Goal: Information Seeking & Learning: Learn about a topic

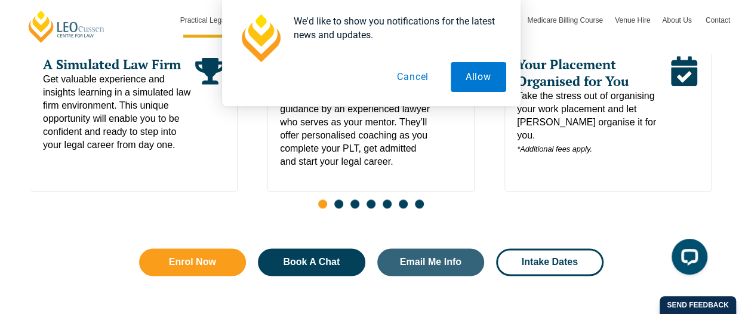
click at [482, 74] on button "Allow" at bounding box center [479, 77] width 56 height 30
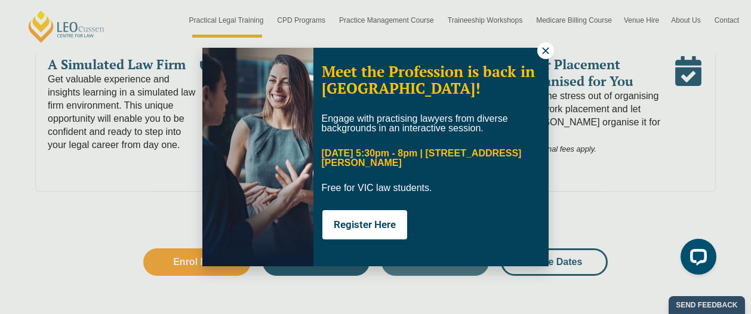
click at [544, 50] on icon at bounding box center [545, 50] width 11 height 11
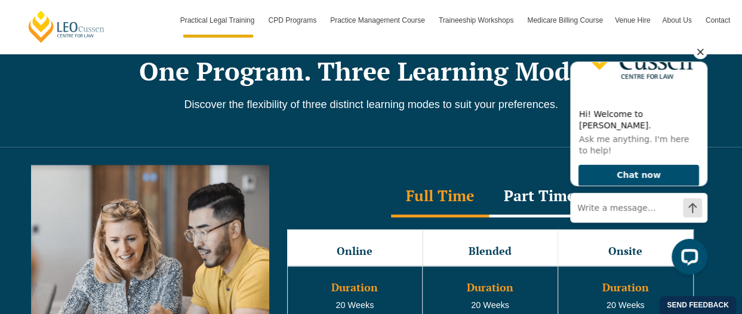
scroll to position [990, 0]
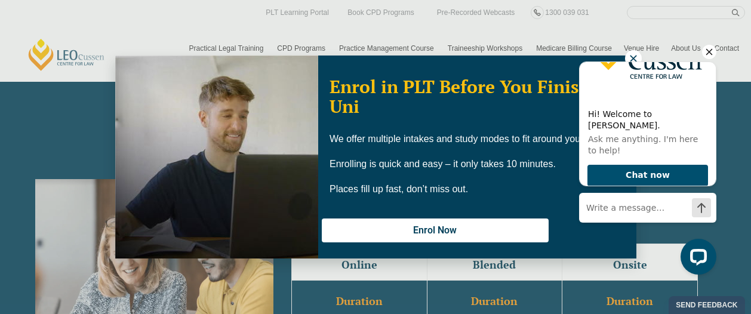
click at [632, 61] on div "Hi! Welcome to Leo Cussen. Ask me anything. I'm here to help! Chat now" at bounding box center [647, 139] width 137 height 189
click at [707, 50] on icon "Hide greeting" at bounding box center [709, 51] width 7 height 7
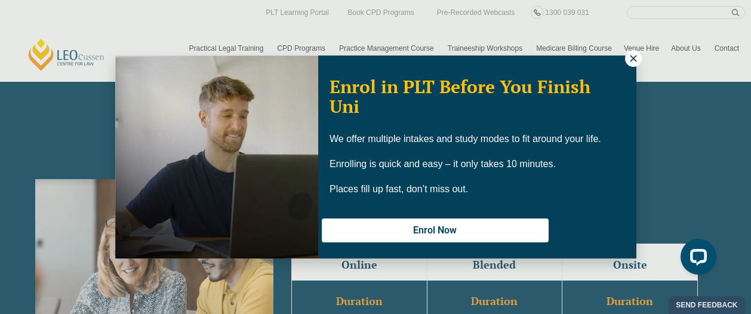
click at [633, 58] on icon at bounding box center [633, 58] width 7 height 7
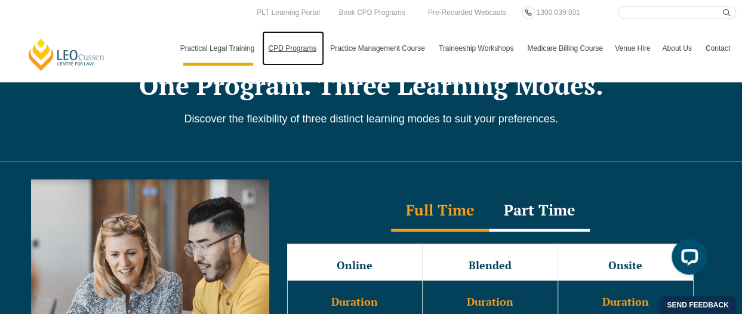
click at [291, 51] on link "CPD Programs" at bounding box center [293, 48] width 62 height 35
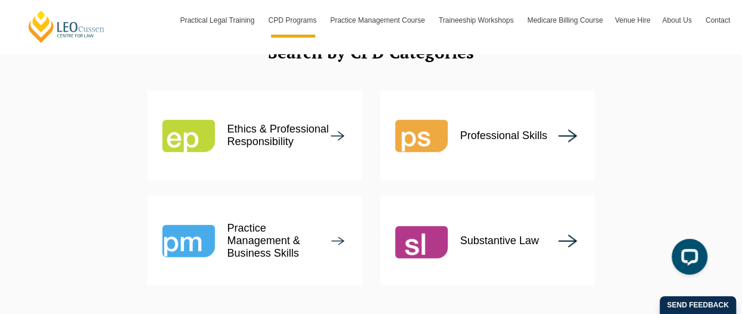
scroll to position [1483, 0]
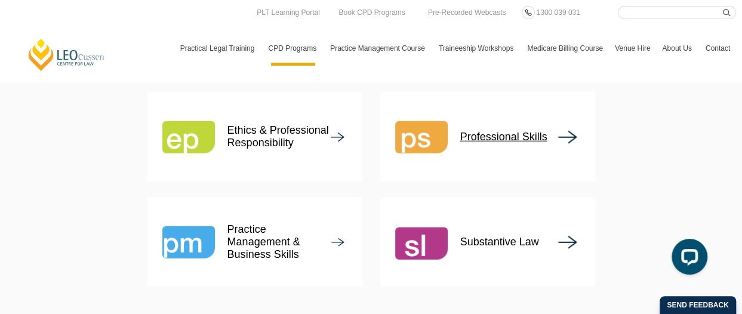
click at [529, 131] on p "Professional Skills" at bounding box center [503, 137] width 87 height 13
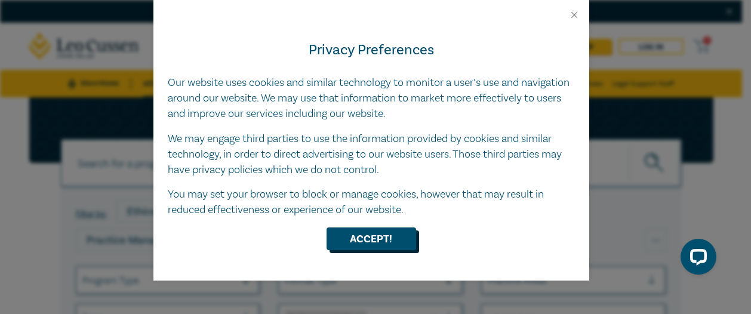
click at [374, 245] on button "Accept!" at bounding box center [372, 238] width 90 height 23
